Goal: Information Seeking & Learning: Learn about a topic

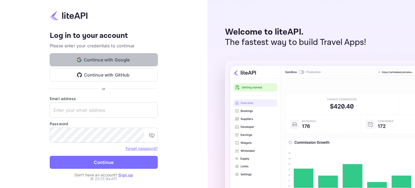
click at [153, 62] on button "Continue with Google" at bounding box center [104, 59] width 108 height 13
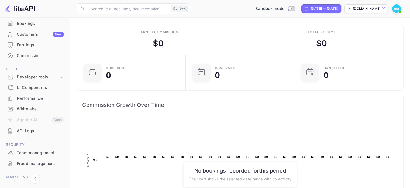
scroll to position [54, 0]
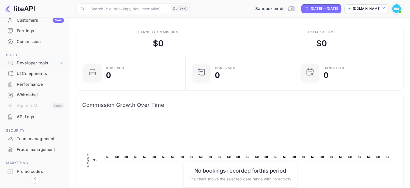
click at [32, 63] on div "Developer tools" at bounding box center [38, 63] width 42 height 6
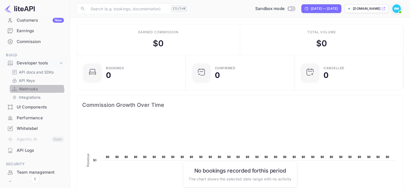
click at [30, 92] on div "Webhooks" at bounding box center [37, 89] width 55 height 8
click at [34, 89] on p "Webhooks" at bounding box center [28, 89] width 19 height 6
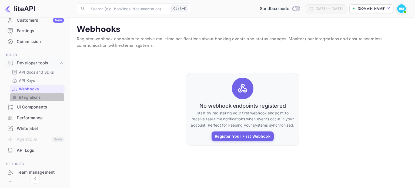
click at [30, 97] on p "Integrations" at bounding box center [30, 97] width 22 height 6
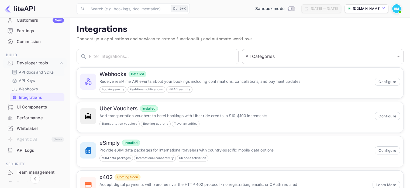
click at [29, 70] on p "API docs and SDKs" at bounding box center [36, 72] width 35 height 6
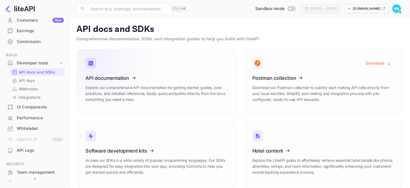
click at [183, 105] on div "API documentation Explore our comprehensive API documentation for getting start…" at bounding box center [157, 90] width 143 height 31
click at [128, 79] on icon at bounding box center [119, 77] width 84 height 56
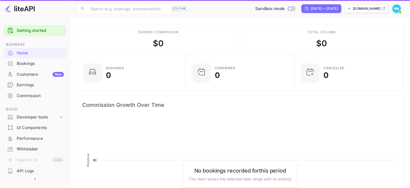
scroll to position [84, 101]
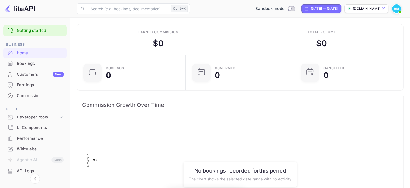
scroll to position [84, 101]
